Goal: Task Accomplishment & Management: Manage account settings

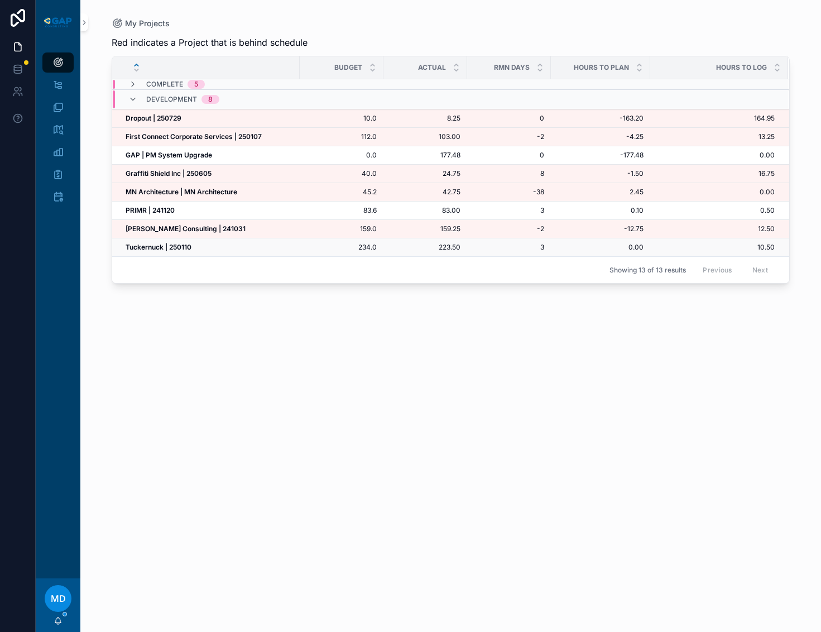
click at [174, 246] on strong "Tuckernuck | 250110" at bounding box center [159, 247] width 66 height 8
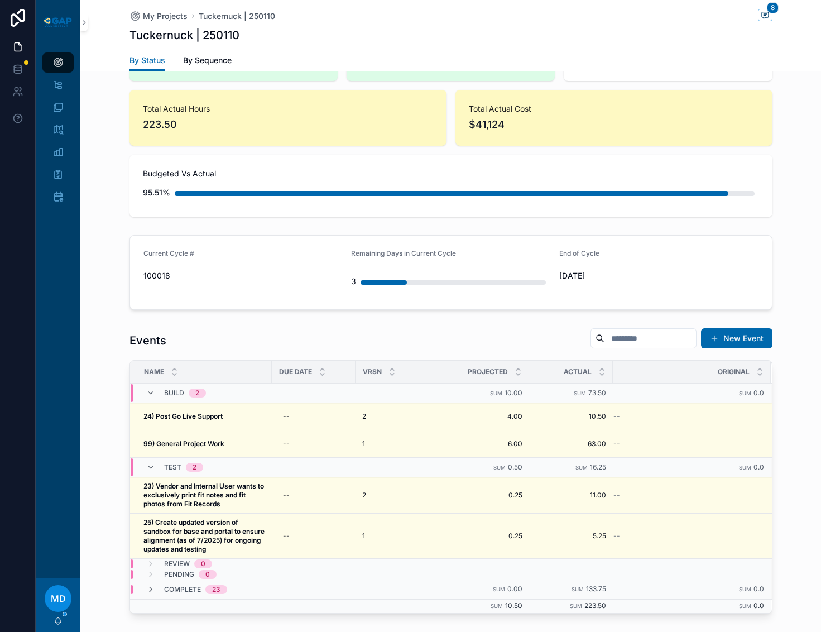
scroll to position [223, 0]
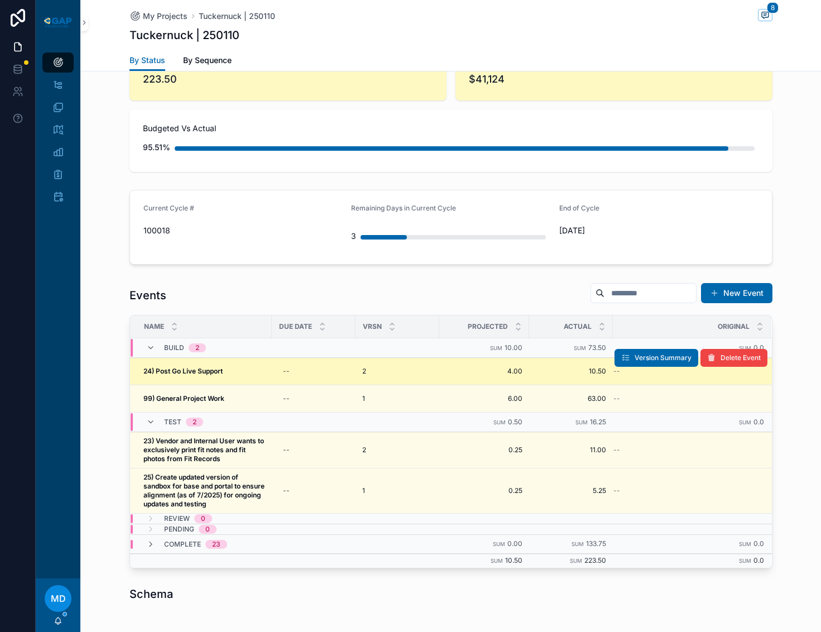
click at [185, 372] on strong "24) Post Go Live Support" at bounding box center [182, 371] width 79 height 8
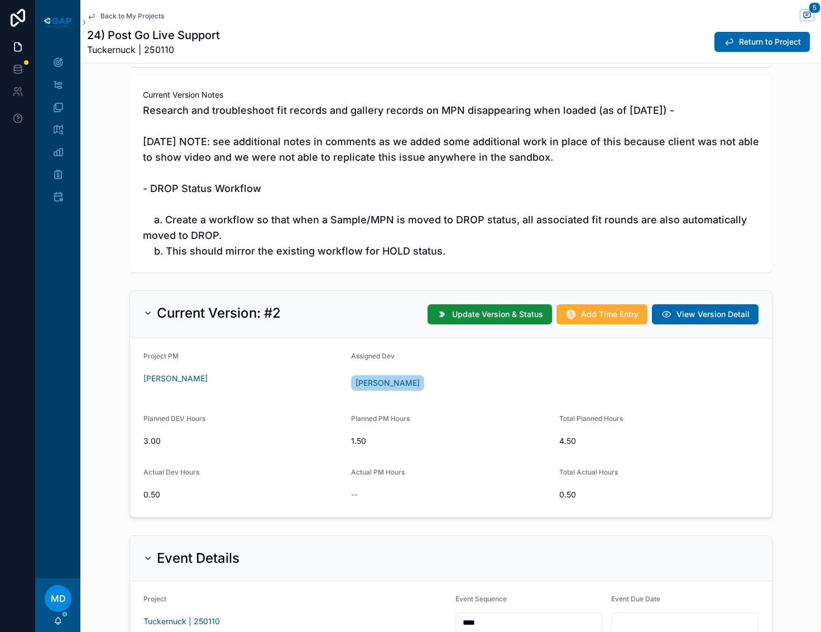
scroll to position [112, 0]
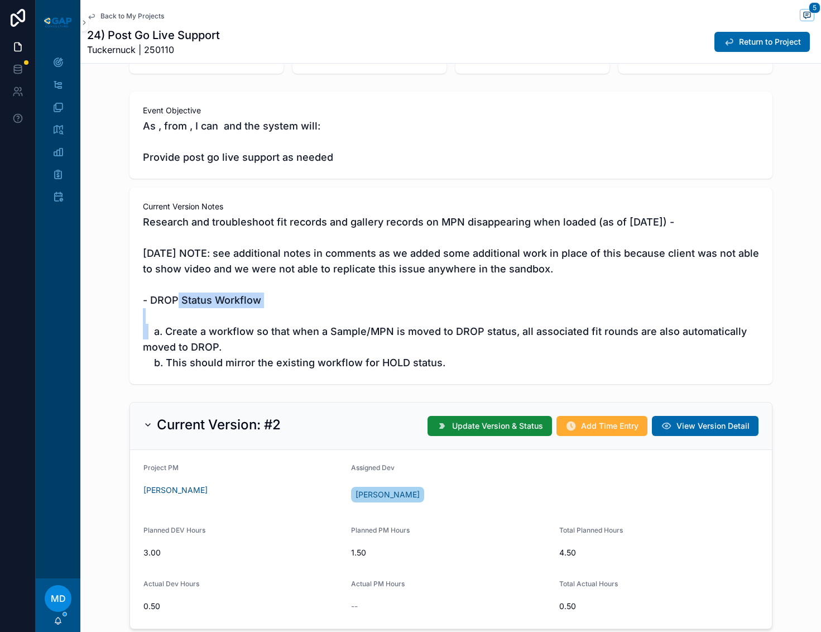
drag, startPoint x: 146, startPoint y: 297, endPoint x: 263, endPoint y: 299, distance: 116.7
click at [263, 299] on span "Research and troubleshoot fit records and gallery records on MPN disappearing w…" at bounding box center [451, 292] width 616 height 156
drag, startPoint x: 169, startPoint y: 336, endPoint x: 756, endPoint y: 368, distance: 588.7
click at [756, 368] on div "Current Version Notes Research and troubleshoot fit records and gallery records…" at bounding box center [451, 286] width 643 height 197
click at [288, 271] on span "Research and troubleshoot fit records and gallery records on MPN disappearing w…" at bounding box center [451, 292] width 616 height 156
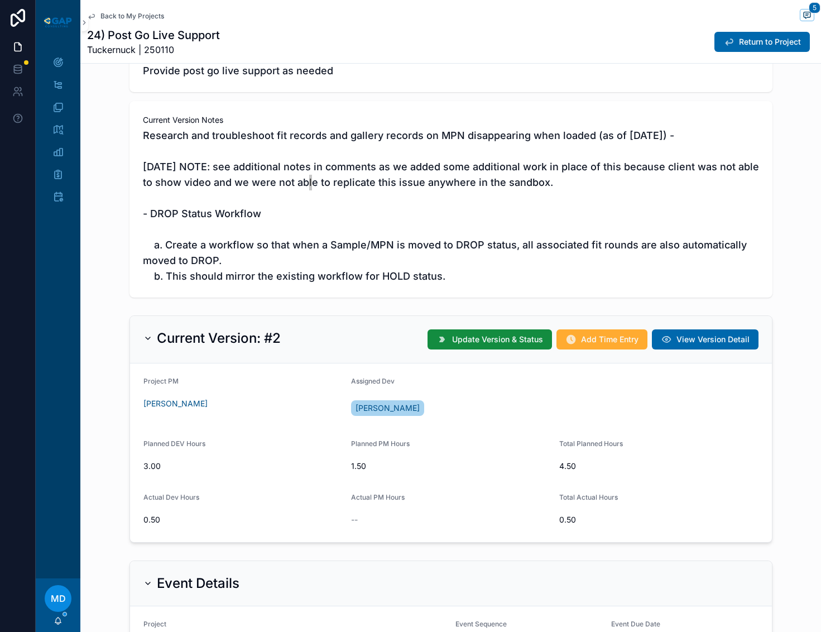
scroll to position [223, 0]
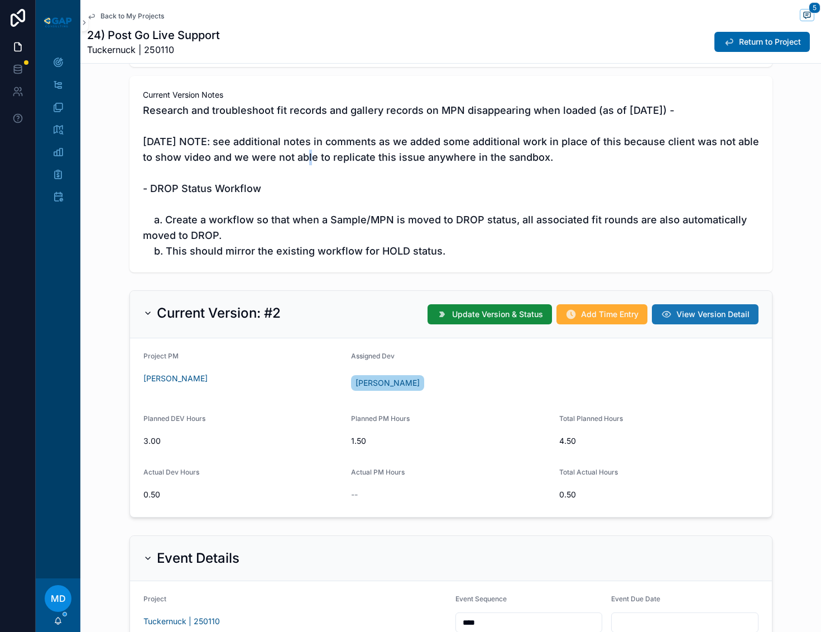
click at [679, 310] on span "View Version Detail" at bounding box center [713, 314] width 73 height 11
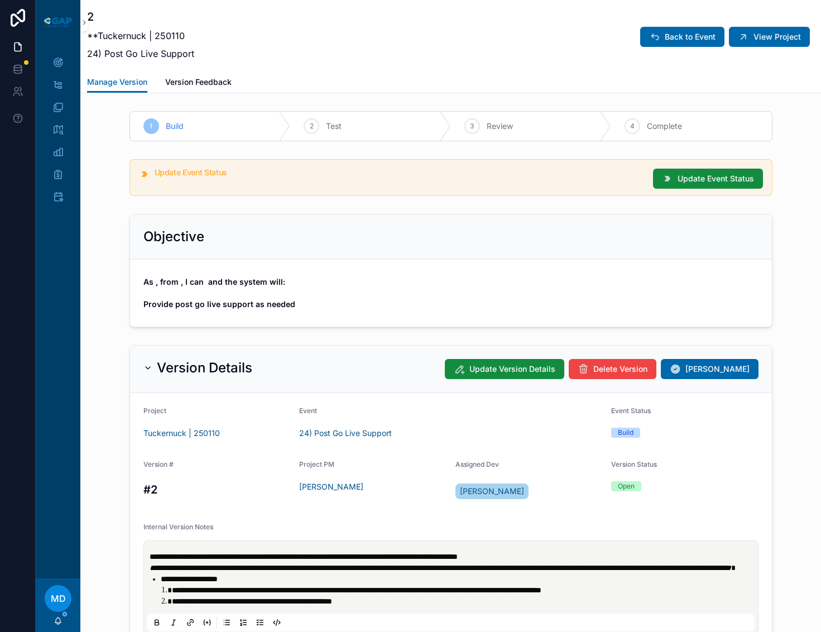
scroll to position [223, 0]
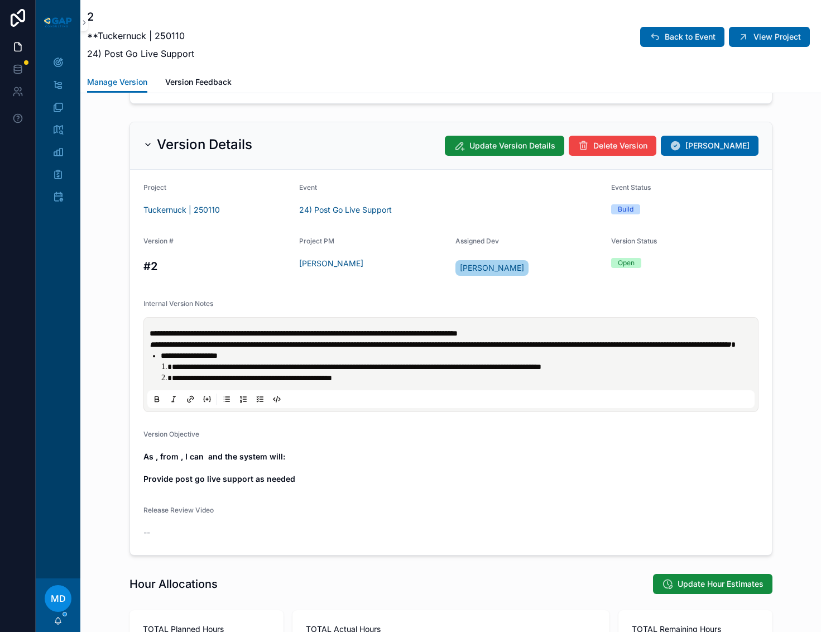
click at [438, 384] on li "**********" at bounding box center [464, 377] width 585 height 11
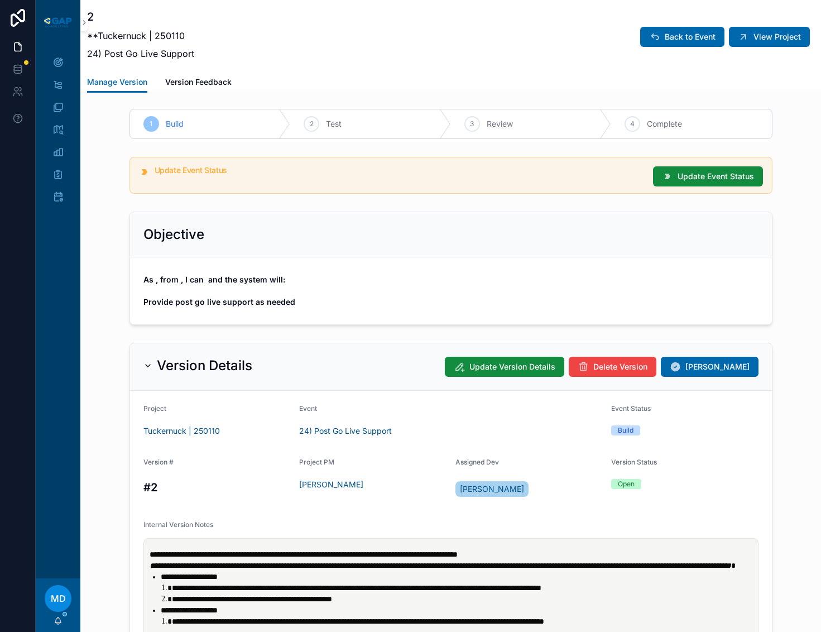
scroll to position [0, 0]
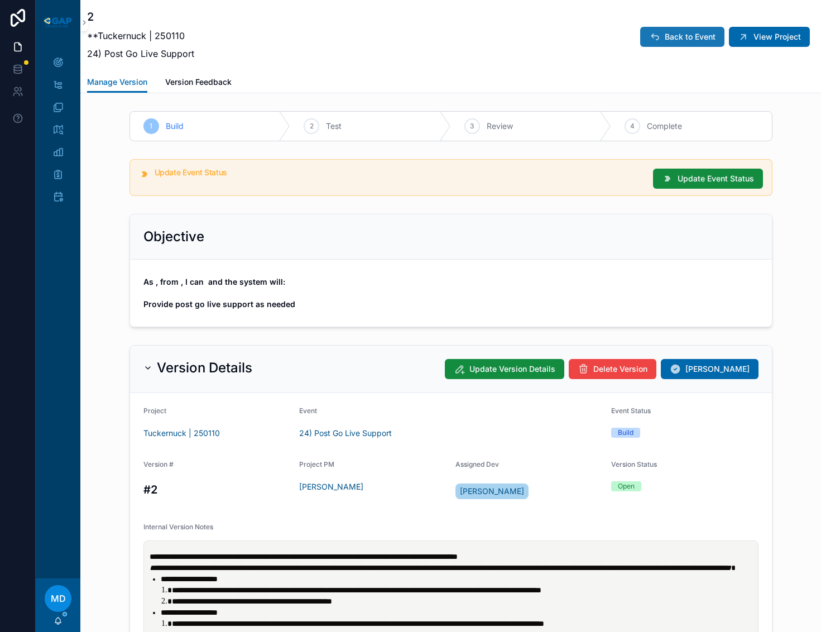
click at [686, 30] on button "Back to Event" at bounding box center [682, 37] width 84 height 20
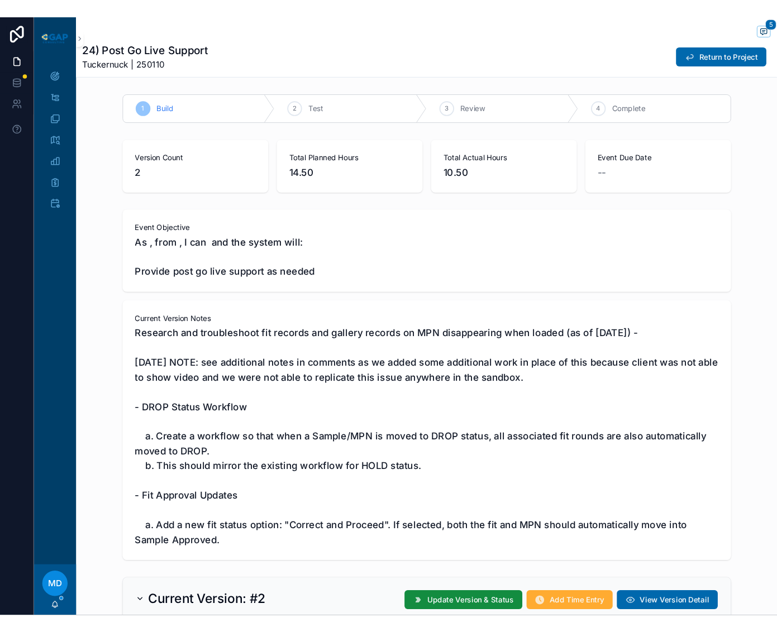
scroll to position [112, 0]
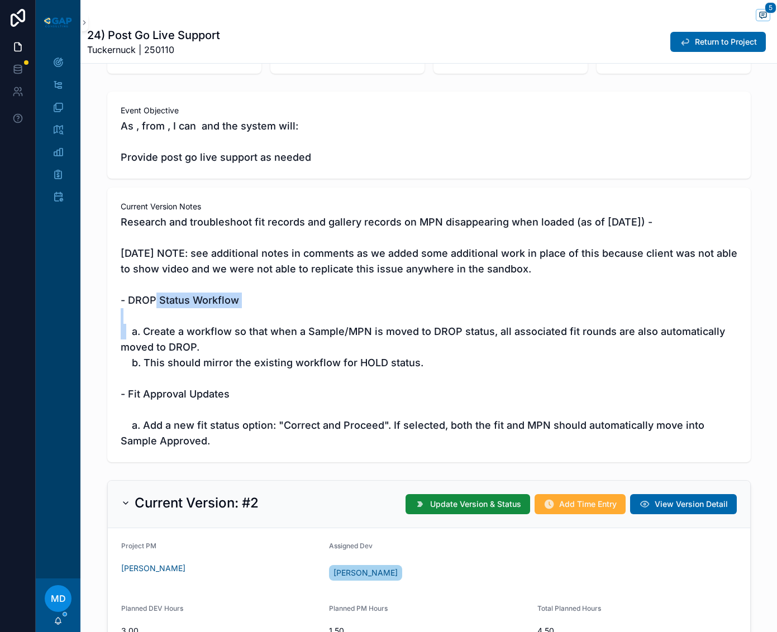
drag, startPoint x: 123, startPoint y: 299, endPoint x: 240, endPoint y: 301, distance: 117.3
click at [240, 301] on span "Research and troubleshoot fit records and gallery records on MPN disappearing w…" at bounding box center [429, 331] width 616 height 234
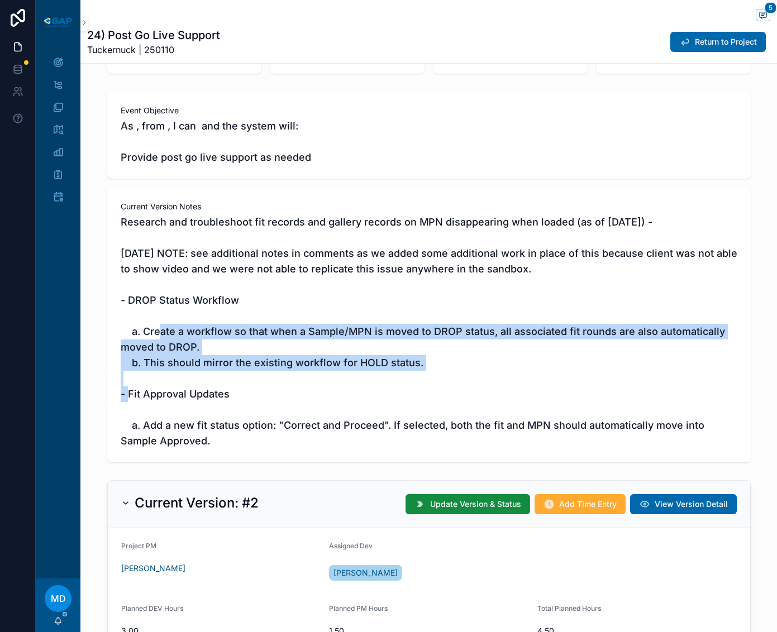
drag, startPoint x: 137, startPoint y: 331, endPoint x: 496, endPoint y: 356, distance: 359.9
click at [496, 356] on span "Research and troubleshoot fit records and gallery records on MPN disappearing w…" at bounding box center [429, 331] width 616 height 234
drag, startPoint x: 138, startPoint y: 427, endPoint x: 677, endPoint y: 434, distance: 538.8
click at [677, 434] on span "Research and troubleshoot fit records and gallery records on MPN disappearing w…" at bounding box center [429, 331] width 616 height 234
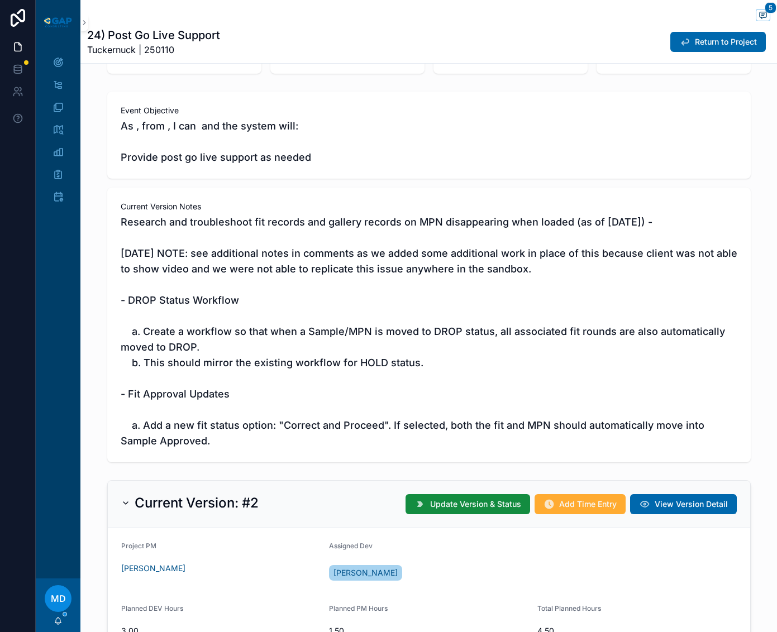
click at [259, 409] on span "Research and troubleshoot fit records and gallery records on MPN disappearing w…" at bounding box center [429, 331] width 616 height 234
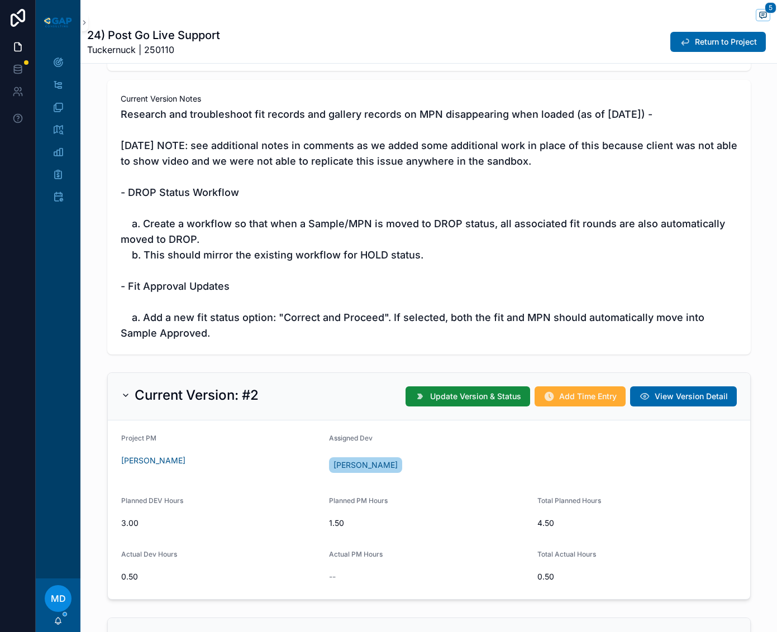
scroll to position [335, 0]
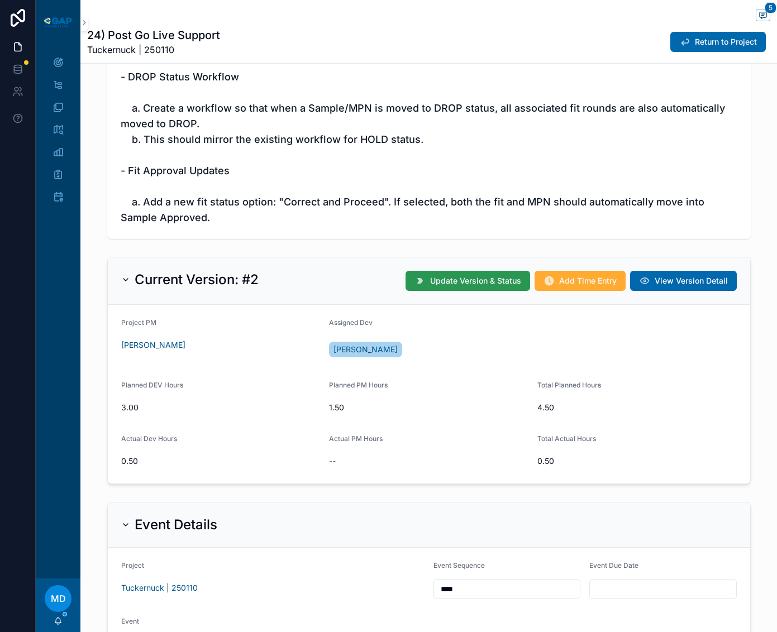
click at [499, 277] on span "Update Version & Status" at bounding box center [475, 280] width 91 height 11
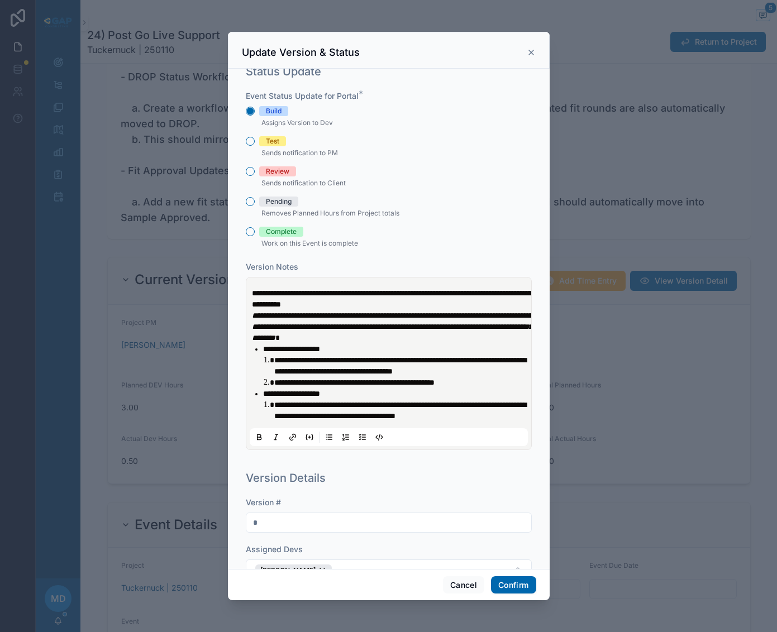
scroll to position [0, 0]
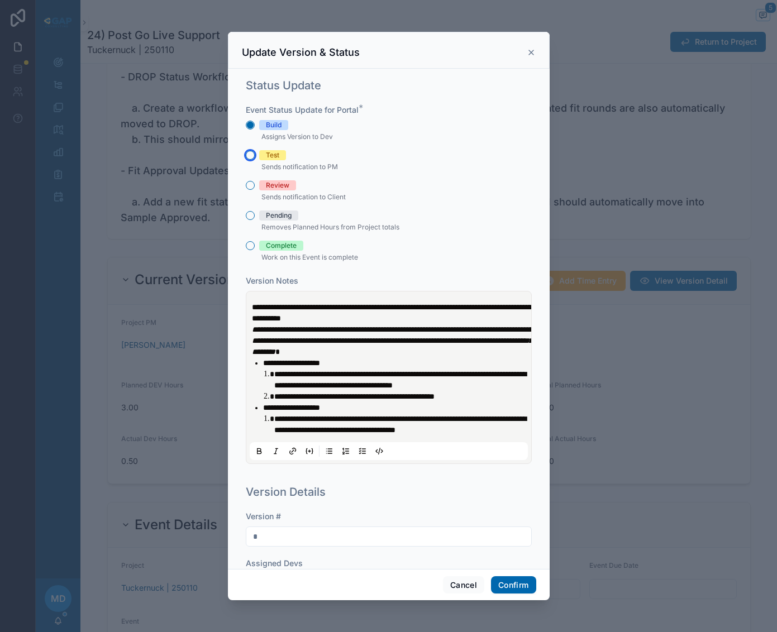
click at [252, 156] on button "Test" at bounding box center [250, 155] width 9 height 9
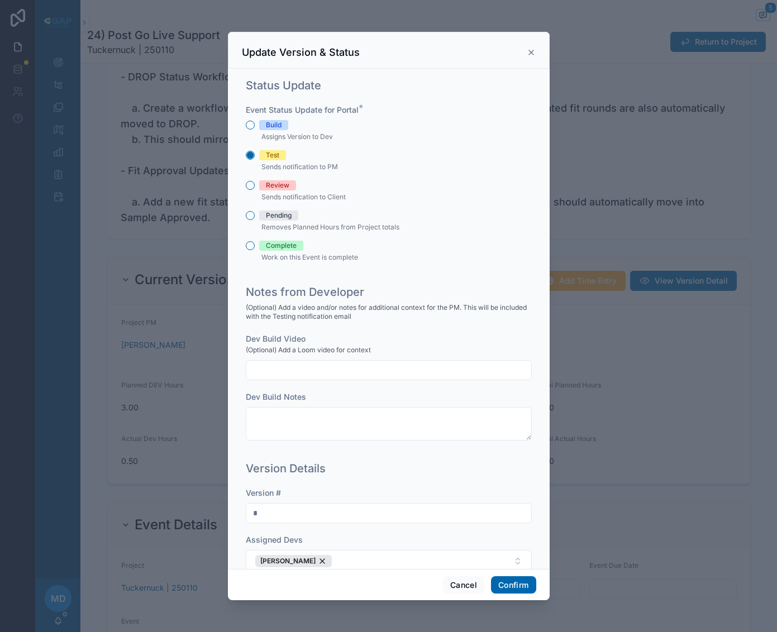
click at [282, 372] on input "text" at bounding box center [388, 370] width 285 height 16
paste input "**********"
type input "**********"
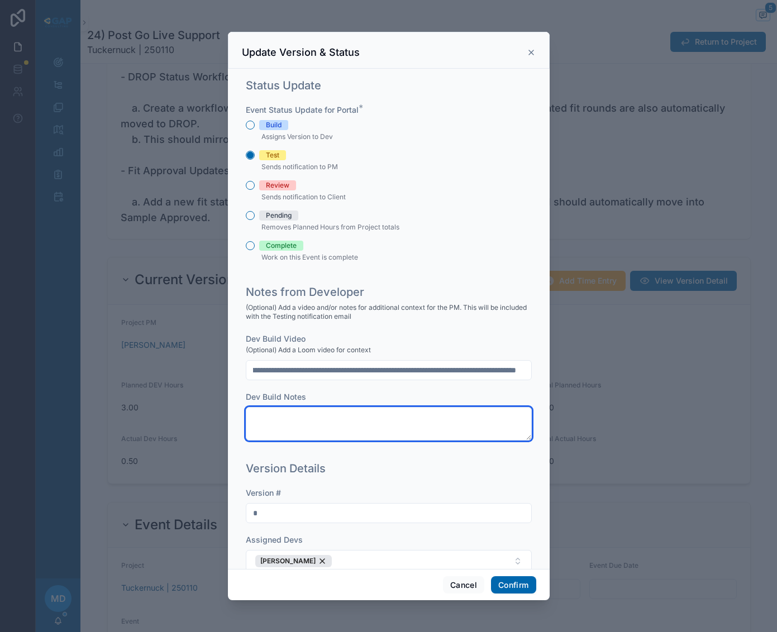
click at [304, 413] on textarea at bounding box center [389, 423] width 286 height 33
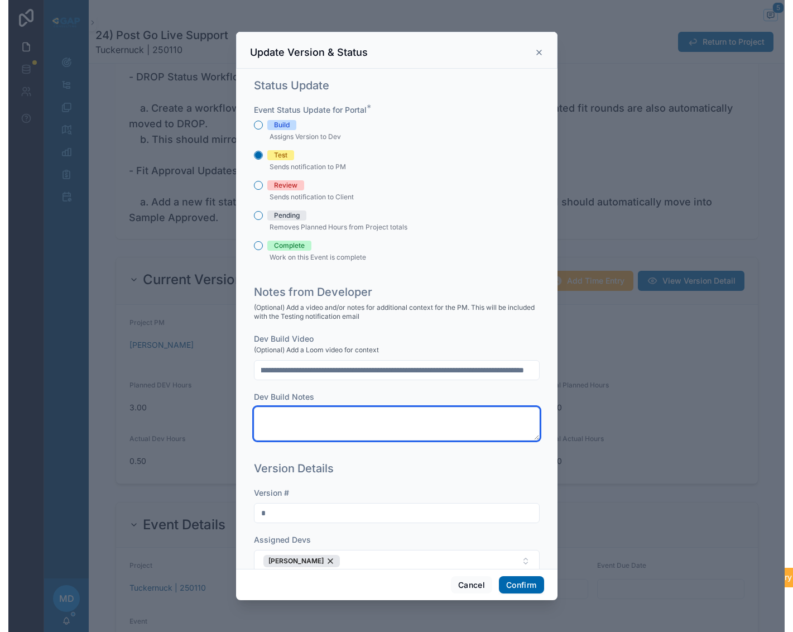
scroll to position [0, 0]
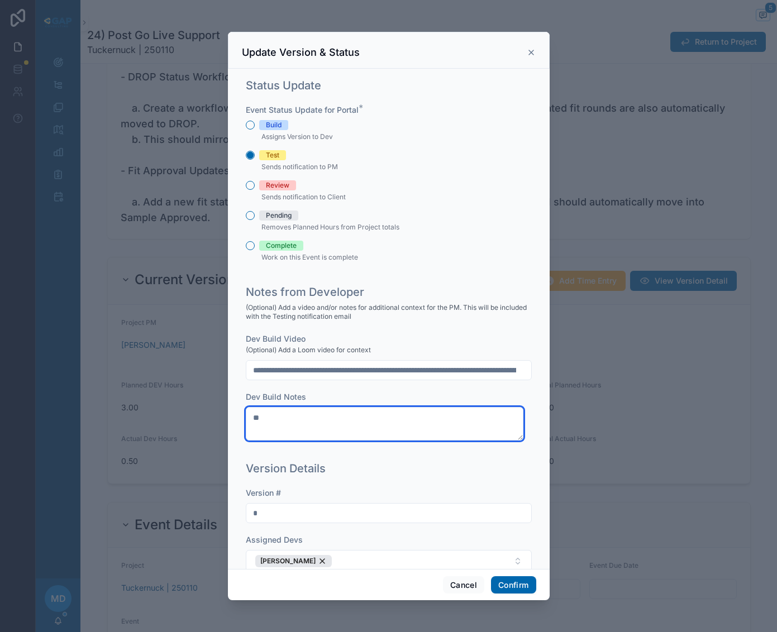
type textarea "*"
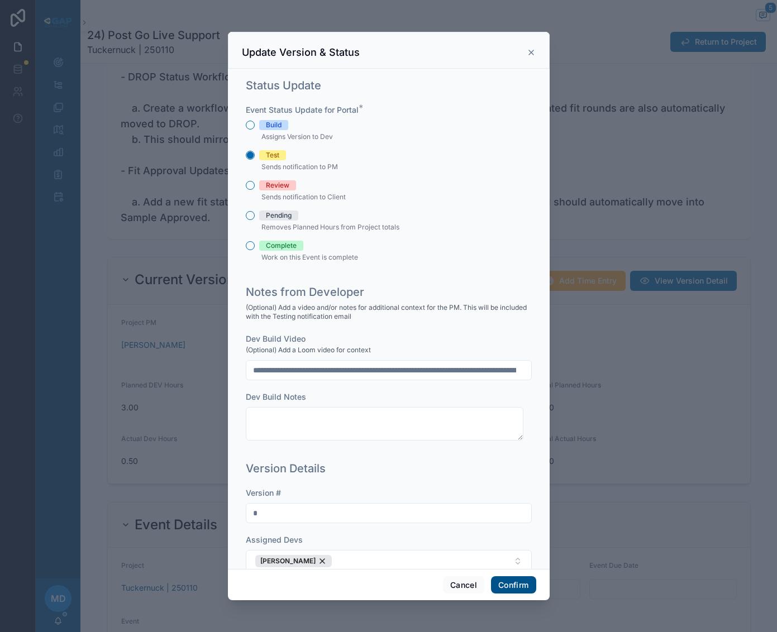
click at [516, 578] on button "Confirm" at bounding box center [513, 585] width 45 height 18
